Goal: Use online tool/utility: Use online tool/utility

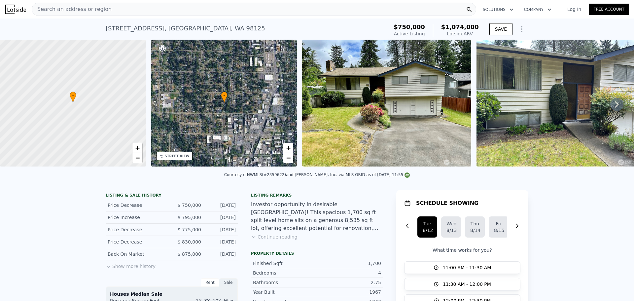
click at [96, 6] on span "Search an address or region" at bounding box center [72, 9] width 80 height 8
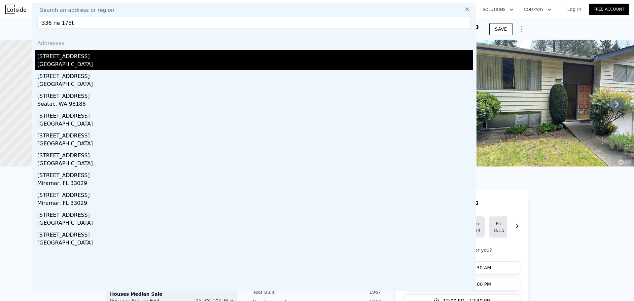
type input "336 ne 175t"
click at [79, 62] on div "[GEOGRAPHIC_DATA]" at bounding box center [255, 64] width 436 height 9
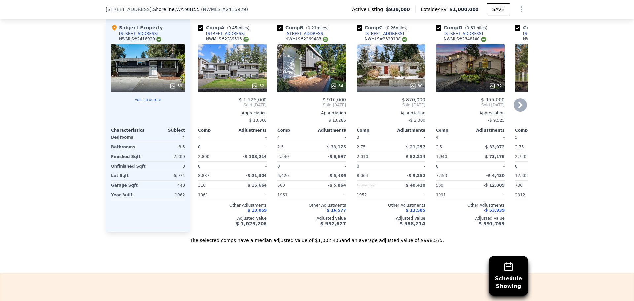
scroll to position [878, 0]
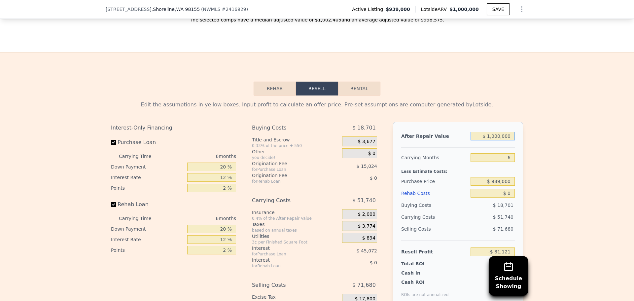
click at [503, 140] on input "$ 1,000,000" at bounding box center [493, 136] width 44 height 9
type input "$ 9"
type input "-$ 1,007,982"
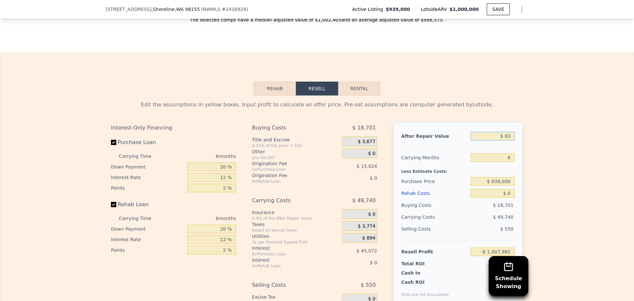
type input "$ 939"
type input "-$ 1,007,120"
type input "$ 939,000"
type input "-$ 137,660"
type input "$ 939,000"
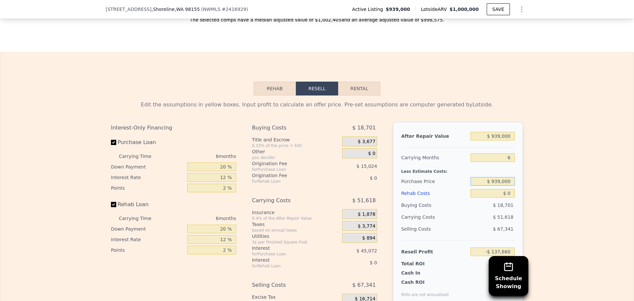
click at [506, 186] on input "$ 939,000" at bounding box center [493, 181] width 44 height 9
type input "$ 575,000"
click at [510, 197] on input "$ 0" at bounding box center [493, 193] width 44 height 9
type input "$ 250,848"
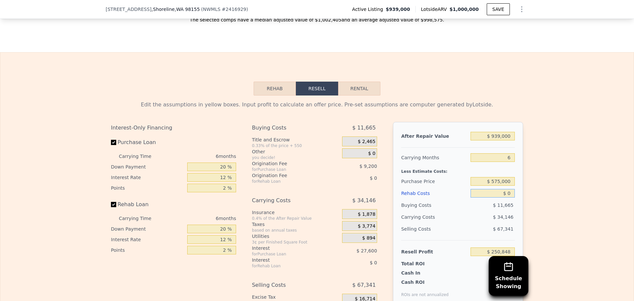
click at [510, 197] on input "$ 0" at bounding box center [493, 193] width 44 height 9
type input "$ 1"
type input "$ 250,847"
type input "$ 140"
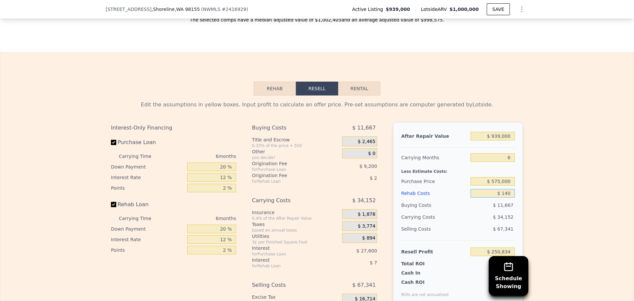
type input "$ 250,700"
type input "$ 140,000"
type input "$ 101,888"
type input "$ 140,000"
click at [427, 235] on div "Selling Costs" at bounding box center [434, 229] width 67 height 12
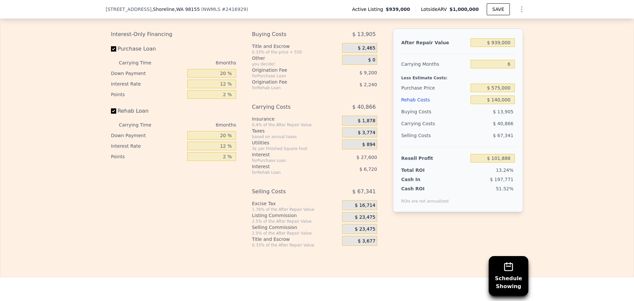
scroll to position [988, 0]
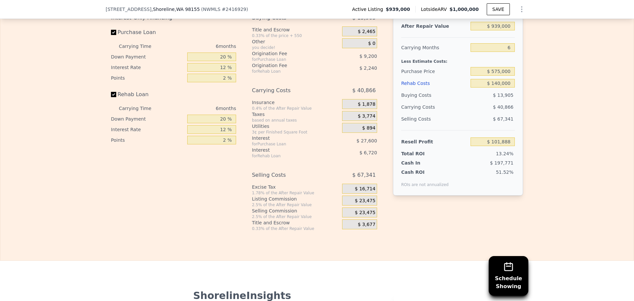
click at [359, 204] on span "$ 23,475" at bounding box center [365, 201] width 20 height 6
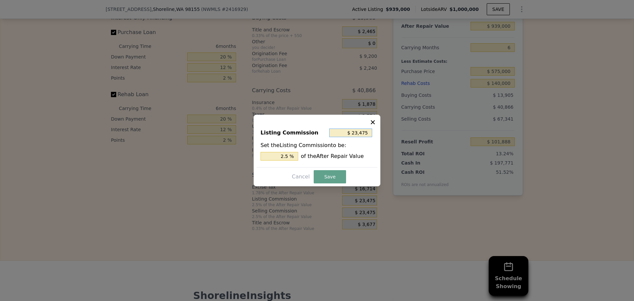
click at [354, 130] on input "$ 23,475" at bounding box center [350, 132] width 43 height 9
type input "$ 1"
type input "0.000 %"
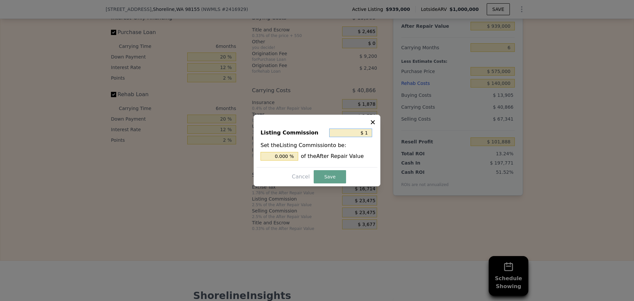
type input "$ 10"
type input "0.001 %"
type input "$ 100"
type input "0.011 %"
type input "$ 1,000"
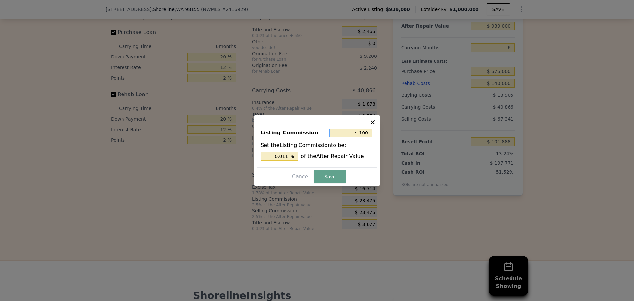
type input "0.106 %"
type input "$ 1,000"
click at [330, 177] on button "Save" at bounding box center [330, 176] width 32 height 13
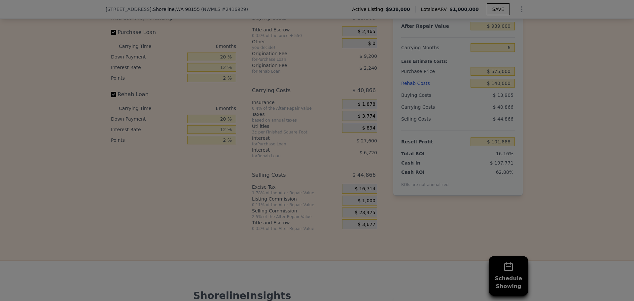
type input "$ 124,363"
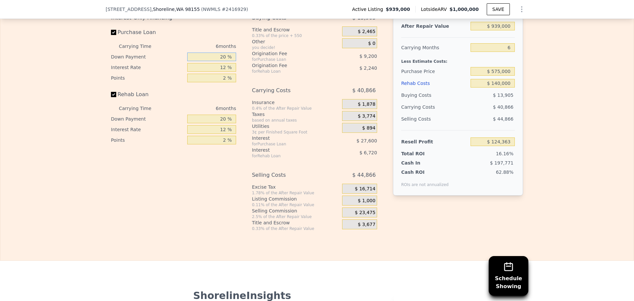
click at [220, 61] on input "20 %" at bounding box center [211, 57] width 49 height 9
type input "1 %"
type input "$ 115,620"
type input "10 %"
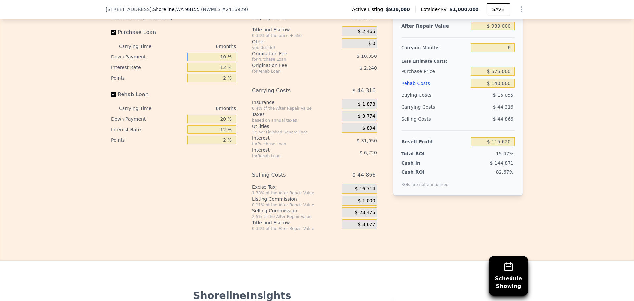
type input "$ 119,763"
type input "10 %"
click at [218, 72] on input "12 %" at bounding box center [211, 67] width 49 height 9
type input "1 %"
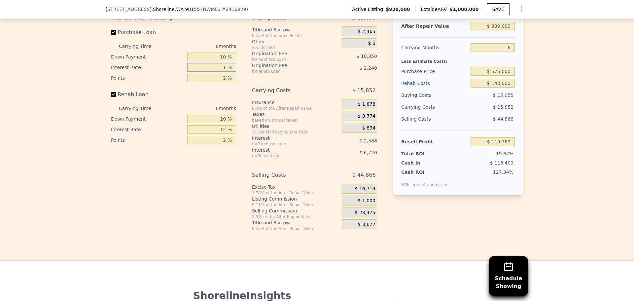
type input "$ 148,227"
type input "10 %"
type input "$ 124,935"
type input "10 %"
click at [221, 82] on input "2 %" at bounding box center [211, 78] width 49 height 9
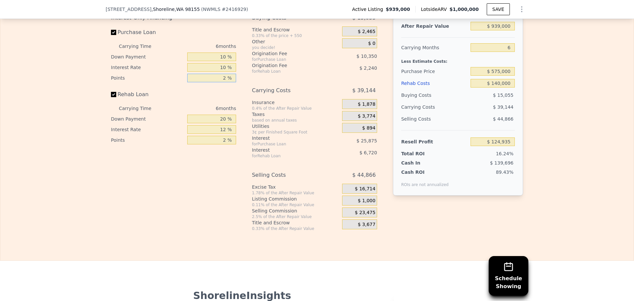
click at [221, 82] on input "2 %" at bounding box center [211, 78] width 49 height 9
type input "1 %"
type input "$ 130,110"
type input "11 %"
type input "$ 78,360"
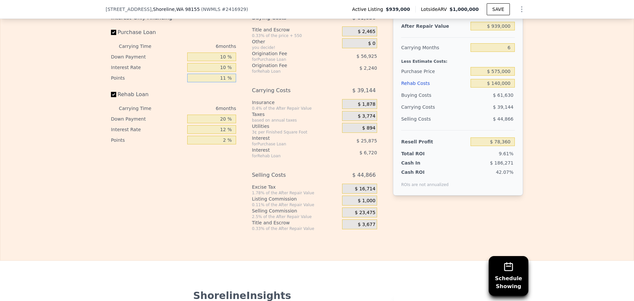
type input "1 %"
type input "$ 130,110"
type input "1 %"
click at [506, 88] on input "$ 140,000" at bounding box center [493, 83] width 44 height 9
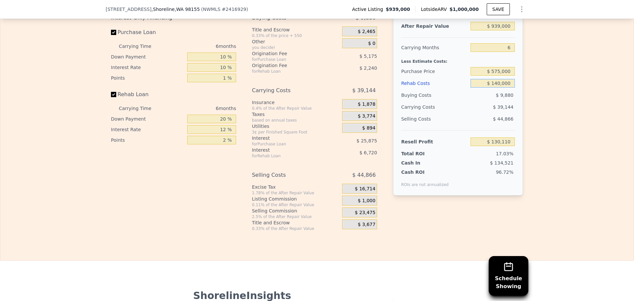
type input "$ 1"
type input "$ 279,069"
type input "$ 15"
type input "$ 279,055"
type input "$ 150"
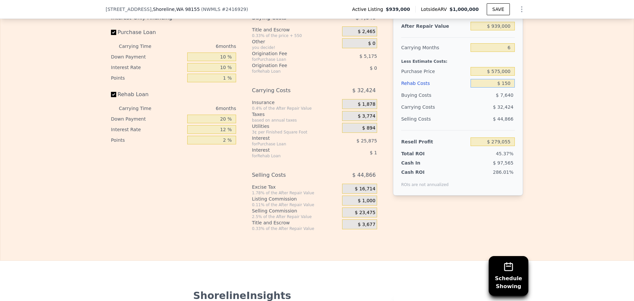
type input "$ 278,912"
type input "$ 1,500"
type input "$ 277,474"
type input "$ 15,000"
type input "$ 263,110"
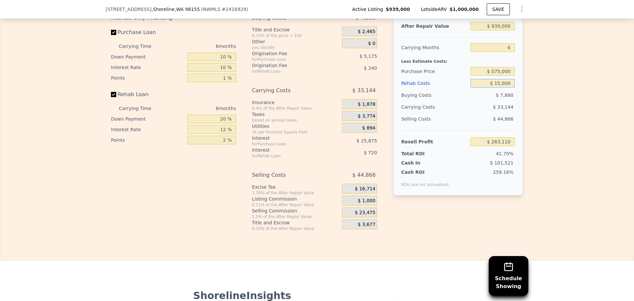
type input "$ 150,000"
type input "$ 119,470"
type input "$ 150,000"
click at [214, 144] on input "2 %" at bounding box center [211, 140] width 49 height 9
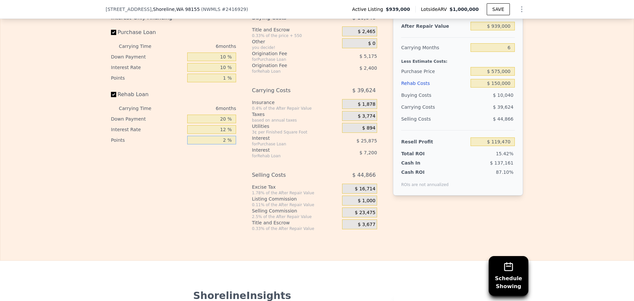
type input "1 %"
type input "$ 120,670"
type input "1 %"
click at [222, 134] on input "12 %" at bounding box center [211, 129] width 49 height 9
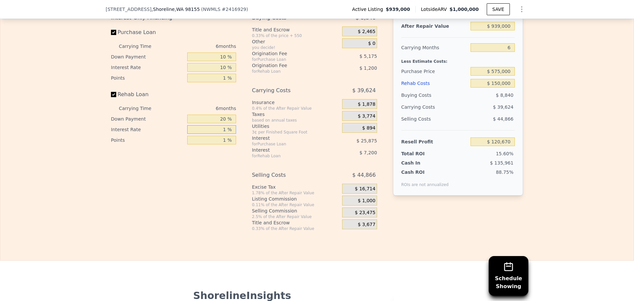
type input "10 %"
type input "$ 121,870"
type input "10 %"
click at [217, 123] on input "20 %" at bounding box center [211, 119] width 49 height 9
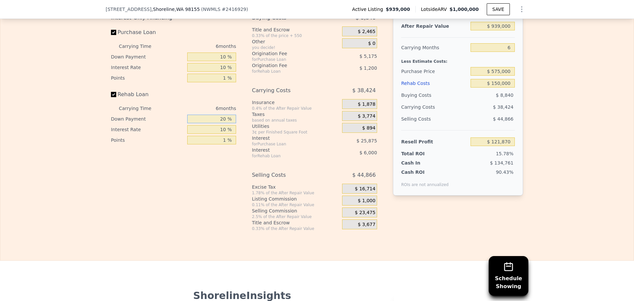
click at [217, 123] on input "20 %" at bounding box center [211, 119] width 49 height 9
type input "10 %"
type input "$ 120,970"
